Goal: Information Seeking & Learning: Learn about a topic

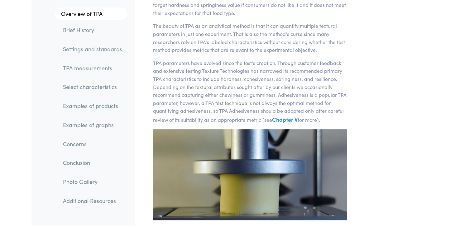
scroll to position [156, 0]
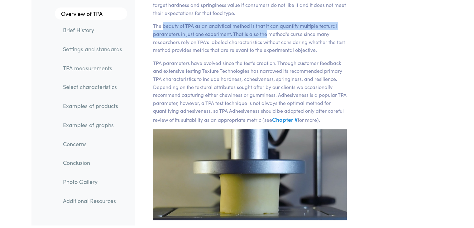
drag, startPoint x: 162, startPoint y: 28, endPoint x: 265, endPoint y: 32, distance: 103.3
click at [265, 32] on p "The beauty of TPA as an analytical method is that it can quantify multiple text…" at bounding box center [250, 38] width 194 height 32
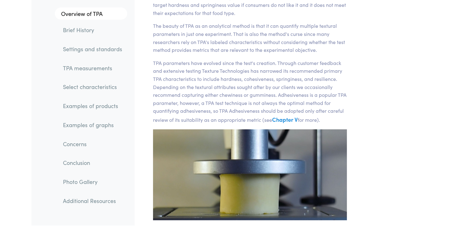
click at [254, 39] on p "The beauty of TPA as an analytical method is that it can quantify multiple text…" at bounding box center [250, 38] width 194 height 32
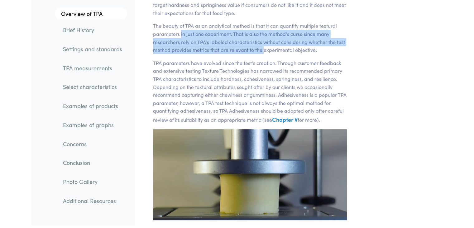
drag, startPoint x: 180, startPoint y: 34, endPoint x: 264, endPoint y: 52, distance: 86.5
click at [264, 52] on p "The beauty of TPA as an analytical method is that it can quantify multiple text…" at bounding box center [250, 38] width 194 height 32
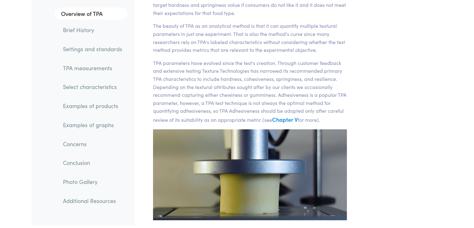
click at [264, 58] on section "Chapter I Overview of TPA Texture Profile Analysis is a popular double compress…" at bounding box center [250, 57] width 224 height 341
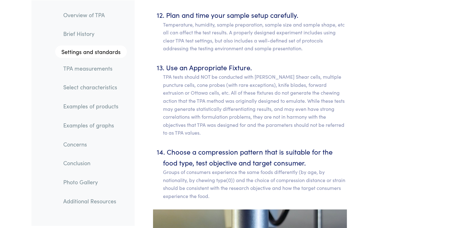
scroll to position [3803, 0]
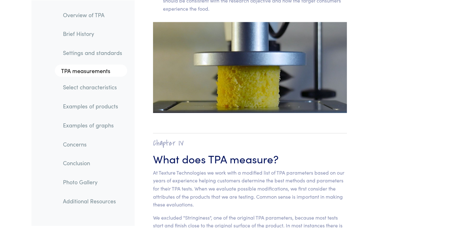
click at [241, 50] on img at bounding box center [250, 67] width 194 height 91
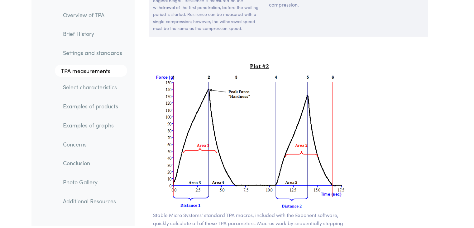
scroll to position [4489, 0]
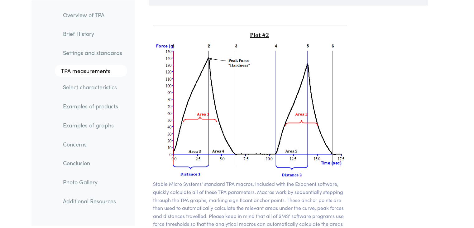
click at [261, 86] on img at bounding box center [250, 105] width 194 height 149
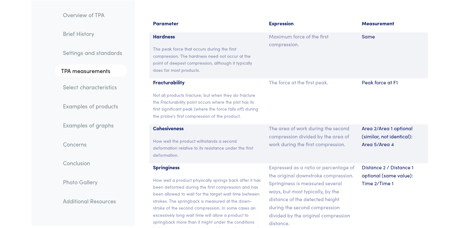
scroll to position [4146, 0]
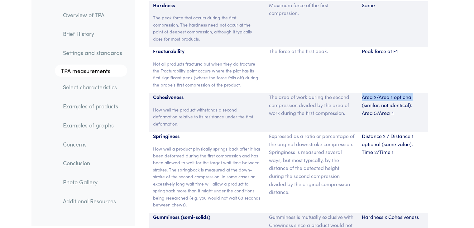
drag, startPoint x: 363, startPoint y: 83, endPoint x: 417, endPoint y: 84, distance: 54.6
click at [417, 93] on p "Area 2/Area 1 optional (similar, not identical): Area 5/Area 4" at bounding box center [393, 105] width 62 height 24
click at [409, 93] on p "Area 2/Area 1 optional (similar, not identical): Area 5/Area 4" at bounding box center [393, 105] width 62 height 24
drag, startPoint x: 167, startPoint y: 94, endPoint x: 181, endPoint y: 93, distance: 14.0
click at [181, 106] on p "How well the product withstands a second deformation relative to its resistance…" at bounding box center [207, 116] width 109 height 21
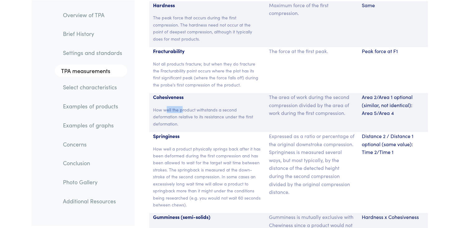
click at [175, 106] on p "How well the product withstands a second deformation relative to its resistance…" at bounding box center [207, 116] width 109 height 21
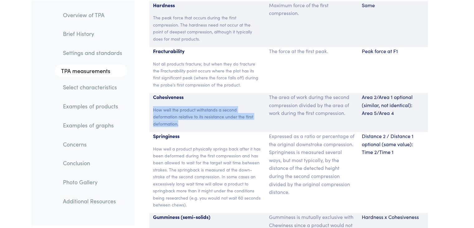
drag, startPoint x: 154, startPoint y: 93, endPoint x: 183, endPoint y: 105, distance: 31.2
click at [183, 106] on p "How well the product withstands a second deformation relative to its resistance…" at bounding box center [207, 116] width 109 height 21
copy p "How well the product withstands a second deformation relative to its resistance…"
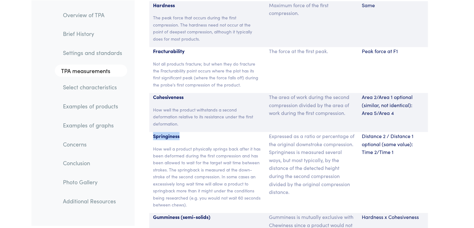
drag, startPoint x: 181, startPoint y: 121, endPoint x: 152, endPoint y: 120, distance: 29.0
click at [152, 132] on div "Springiness How well a product physically springs back after it has been deform…" at bounding box center [207, 172] width 116 height 81
copy p "Springiness"
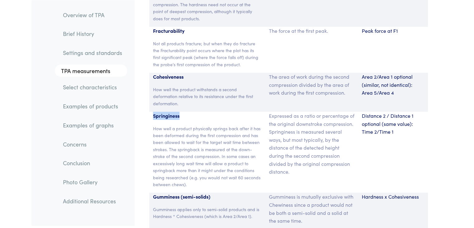
scroll to position [4177, 0]
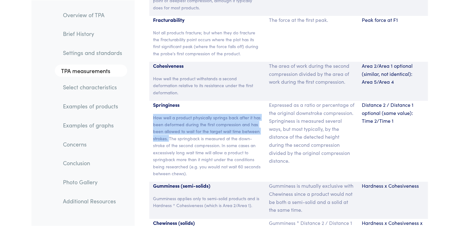
drag, startPoint x: 151, startPoint y: 100, endPoint x: 168, endPoint y: 119, distance: 26.1
click at [168, 119] on div "Springiness How well a product physically springs back after it has been deform…" at bounding box center [207, 141] width 116 height 81
copy p "How well a product physically springs back after it has been deformed during th…"
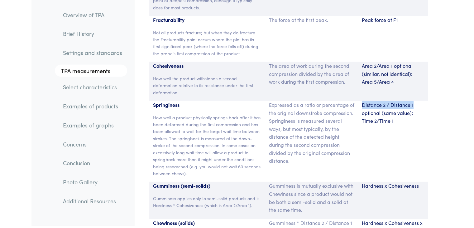
drag, startPoint x: 362, startPoint y: 91, endPoint x: 417, endPoint y: 90, distance: 55.5
click at [417, 101] on p "Distance 2 / Distance 1 optional (same value): Time 2/Time 1" at bounding box center [393, 113] width 62 height 24
copy p "Distance 2 / Distance 1"
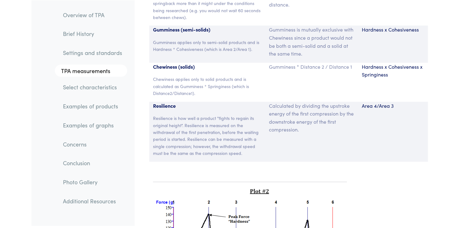
scroll to position [4302, 0]
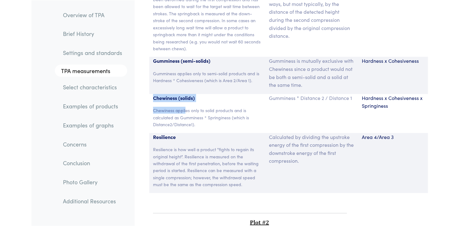
drag, startPoint x: 152, startPoint y: 81, endPoint x: 185, endPoint y: 90, distance: 34.3
click at [185, 94] on div "Chewiness (solids) Chewiness applies only to solid products and is calculated a…" at bounding box center [207, 113] width 116 height 39
click at [202, 107] on p "Chewiness applies only to solid products and is calculated as Gumminess * Sprin…" at bounding box center [207, 117] width 109 height 21
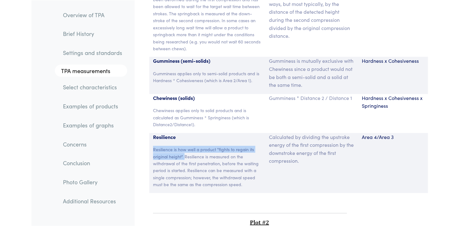
drag, startPoint x: 153, startPoint y: 132, endPoint x: 185, endPoint y: 140, distance: 32.8
click at [185, 146] on p "Resilience is how well a product "fights to regain its original height". Resili…" at bounding box center [207, 167] width 109 height 42
copy p "Resilience is how well a product "fights to regain its original height"."
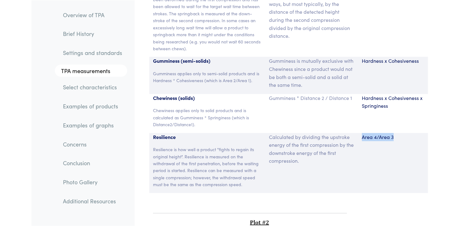
drag, startPoint x: 397, startPoint y: 124, endPoint x: 361, endPoint y: 123, distance: 35.9
click at [361, 133] on div "Area 4/Area 3" at bounding box center [393, 163] width 70 height 60
copy p "Area 4/Area 3"
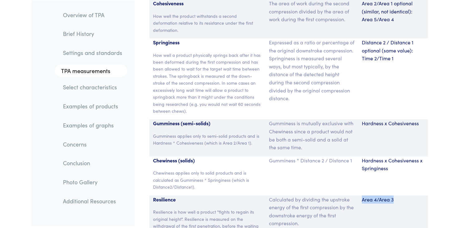
scroll to position [4271, 0]
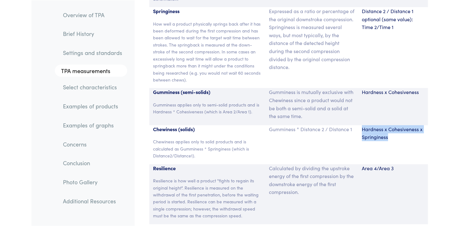
drag, startPoint x: 393, startPoint y: 123, endPoint x: 361, endPoint y: 114, distance: 33.9
click at [361, 125] on div "Hardness x Cohesiveness x Springiness" at bounding box center [393, 144] width 70 height 39
copy p "Hardness x Cohesiveness x Springiness"
